Goal: Transaction & Acquisition: Purchase product/service

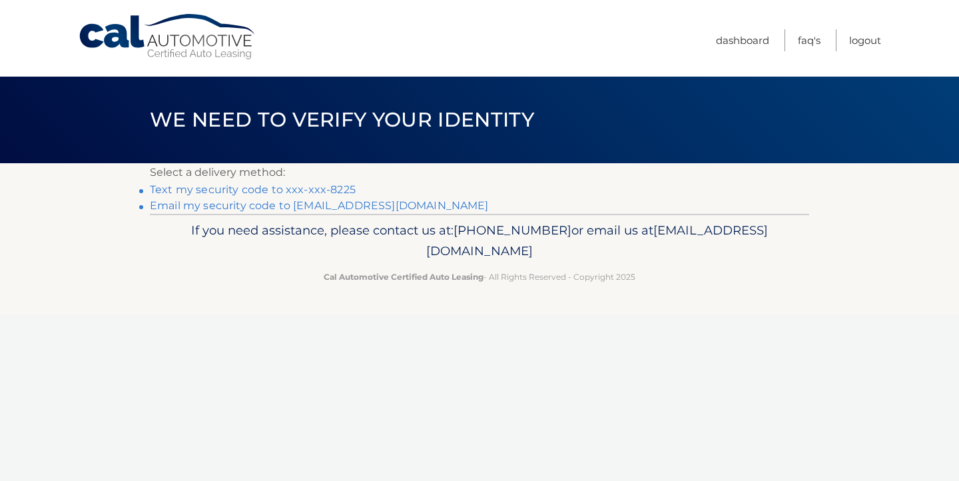
click at [252, 192] on link "Text my security code to xxx-xxx-8225" at bounding box center [253, 189] width 206 height 13
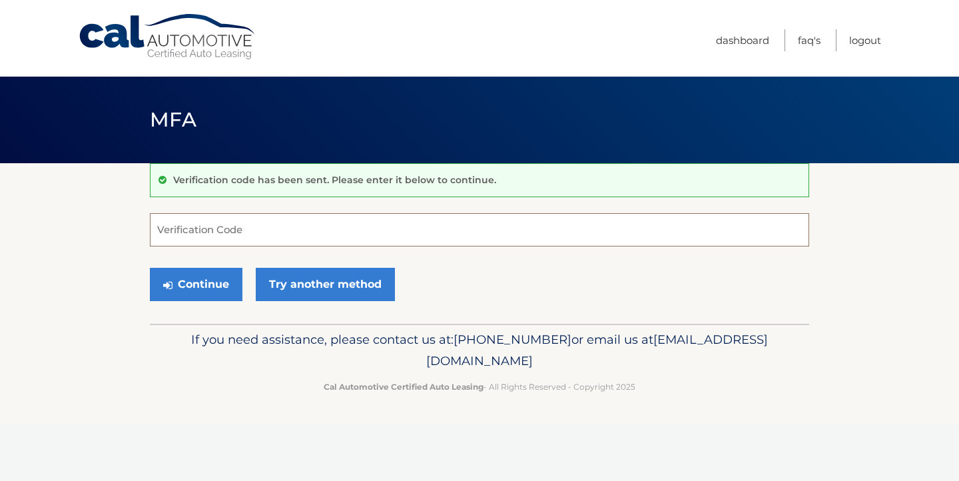
click at [244, 232] on input "Verification Code" at bounding box center [479, 229] width 659 height 33
type input "591819"
click at [196, 278] on button "Continue" at bounding box center [196, 284] width 93 height 33
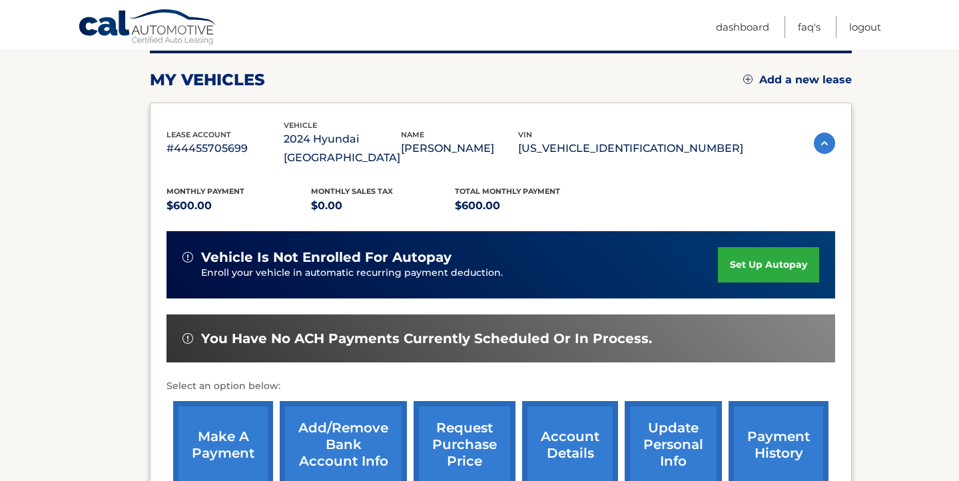
scroll to position [187, 0]
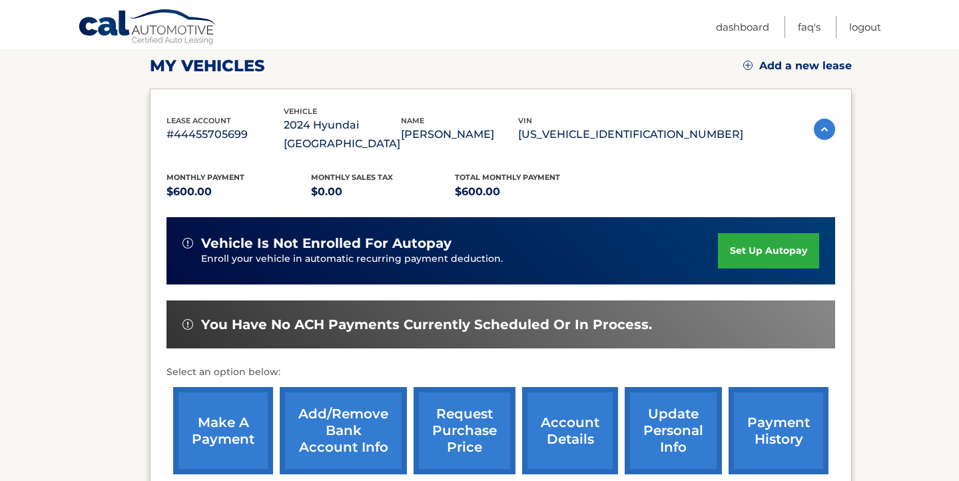
click at [206, 402] on link "make a payment" at bounding box center [223, 430] width 100 height 87
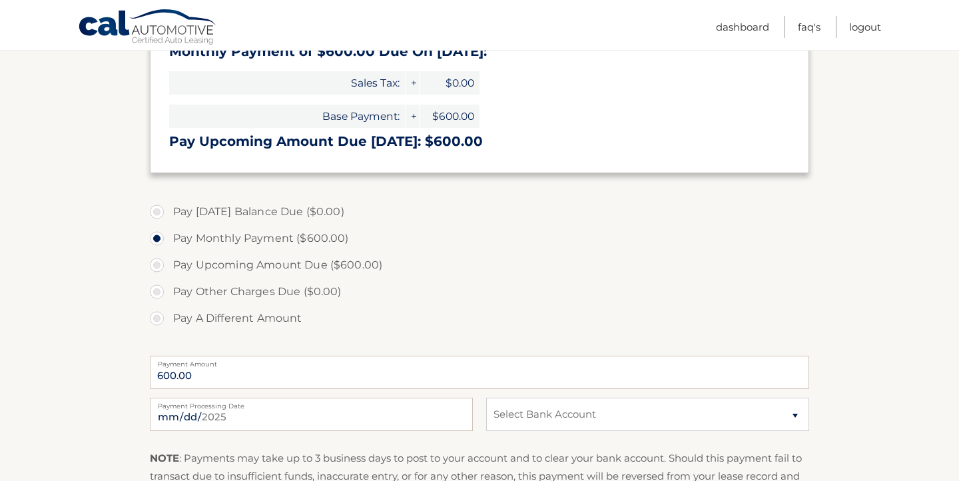
scroll to position [272, 0]
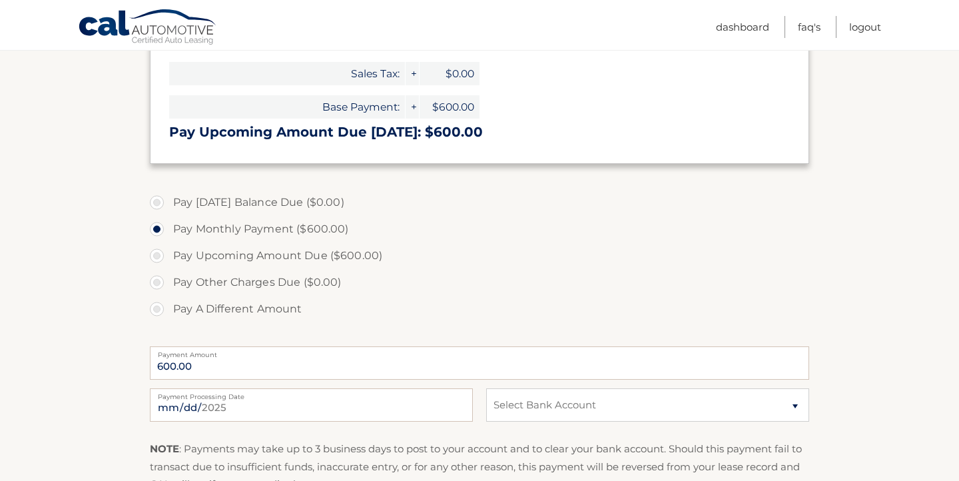
click at [199, 256] on label "Pay Upcoming Amount Due ($600.00)" at bounding box center [479, 255] width 659 height 27
click at [168, 256] on input "Pay Upcoming Amount Due ($600.00)" at bounding box center [161, 252] width 13 height 21
radio input "true"
click at [257, 411] on input "[DATE]" at bounding box center [311, 404] width 323 height 33
type input "[DATE]"
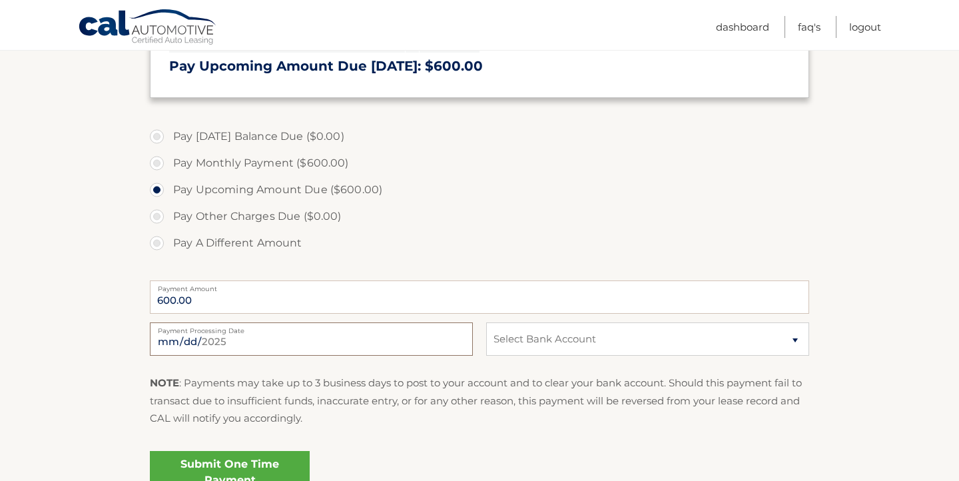
scroll to position [338, 0]
click at [574, 345] on select "Select Bank Account Checking BANK OF AMERICA, N.A. *****0521 Checking BANK OF A…" at bounding box center [647, 338] width 323 height 33
select select "ZTQ2OWE0ZTYtMmJjMS00OWI3LWFkZjktZTk0NWVkZTA2ZTZj"
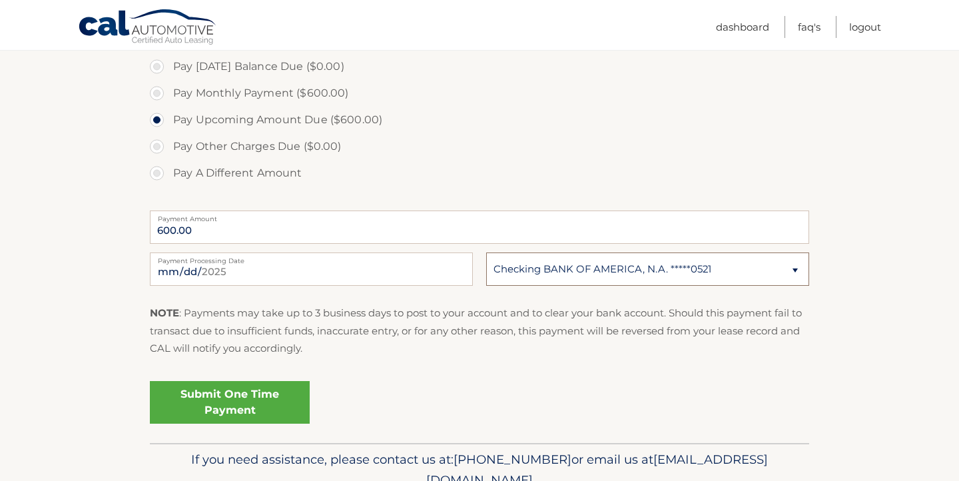
scroll to position [412, 0]
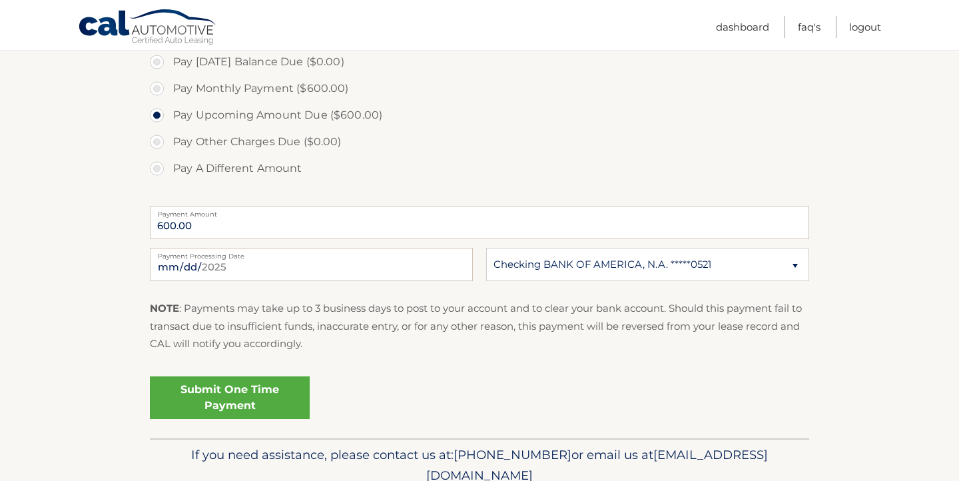
click at [226, 399] on link "Submit One Time Payment" at bounding box center [230, 397] width 160 height 43
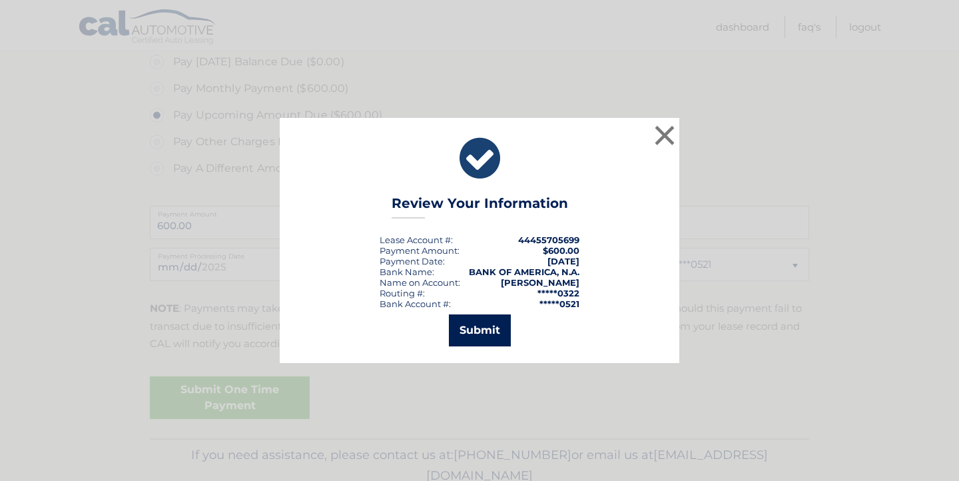
click at [480, 331] on button "Submit" at bounding box center [480, 330] width 62 height 32
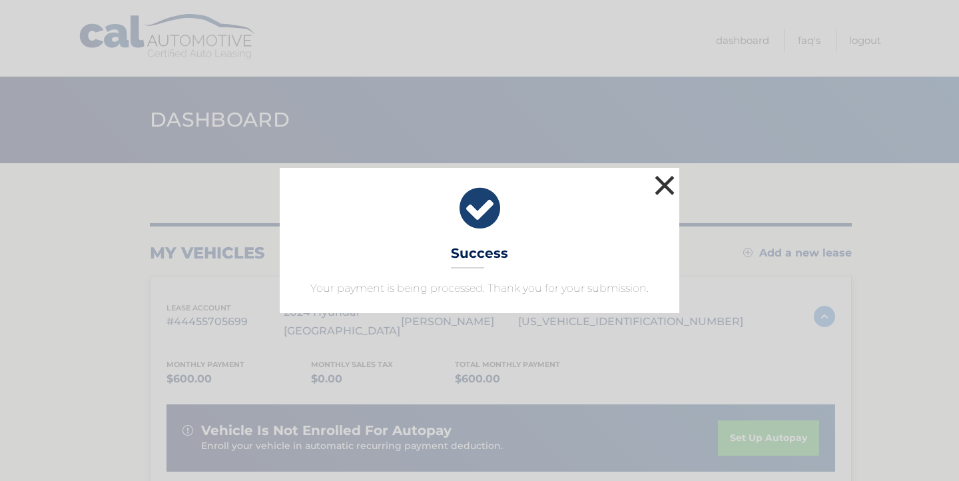
click at [671, 184] on button "×" at bounding box center [664, 185] width 27 height 27
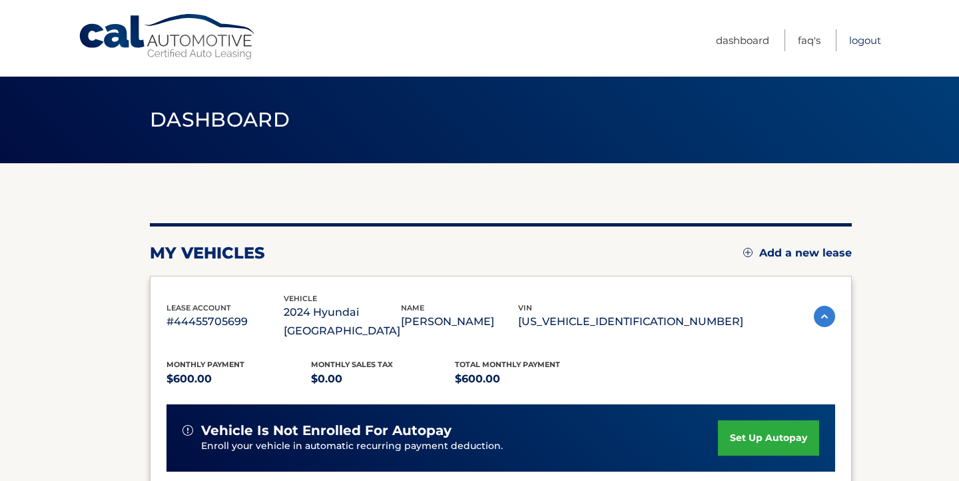
click at [862, 38] on link "Logout" at bounding box center [865, 40] width 32 height 22
